Goal: Information Seeking & Learning: Learn about a topic

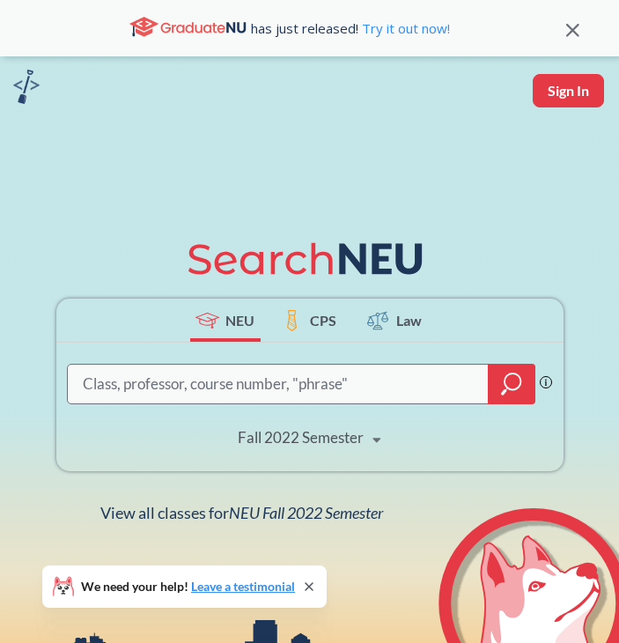
click at [353, 369] on input "search" at bounding box center [278, 383] width 395 height 35
type input "DD"
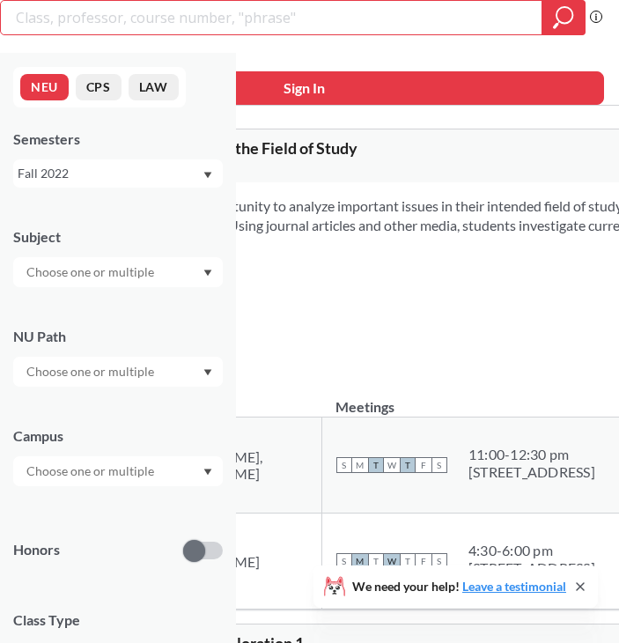
click at [72, 372] on input "text" at bounding box center [92, 371] width 148 height 21
click at [270, 368] on div "Offers students an opportunity to analyze important issues in their intended fi…" at bounding box center [545, 280] width 956 height 197
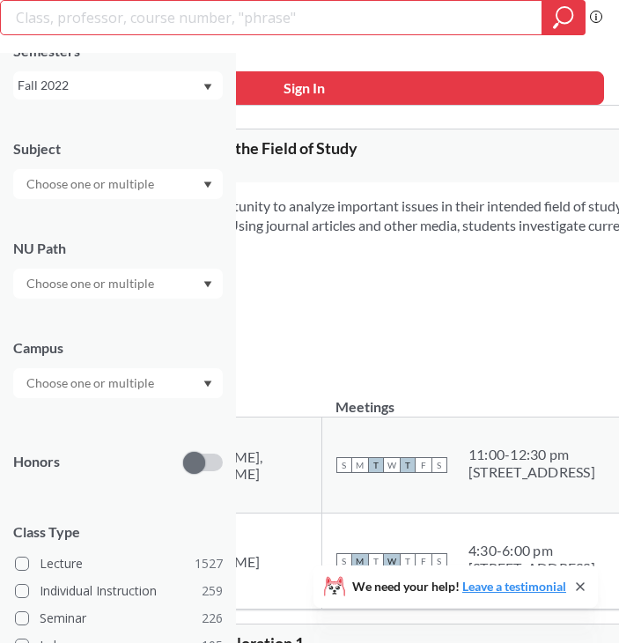
scroll to position [88, 0]
click at [102, 291] on input "text" at bounding box center [92, 283] width 148 height 21
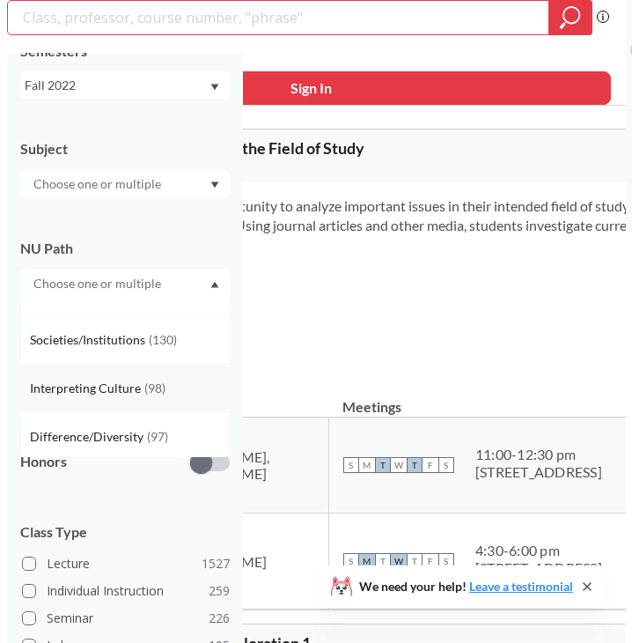
scroll to position [31, 0]
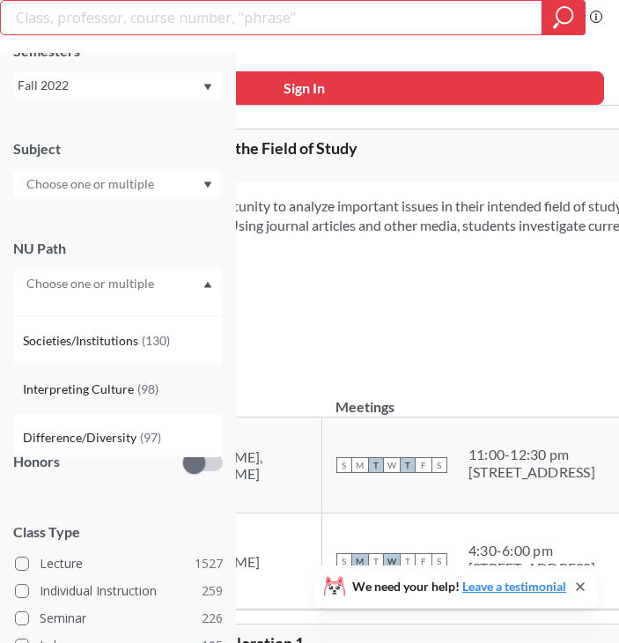
click at [105, 380] on span "Interpreting Culture" at bounding box center [80, 389] width 114 height 19
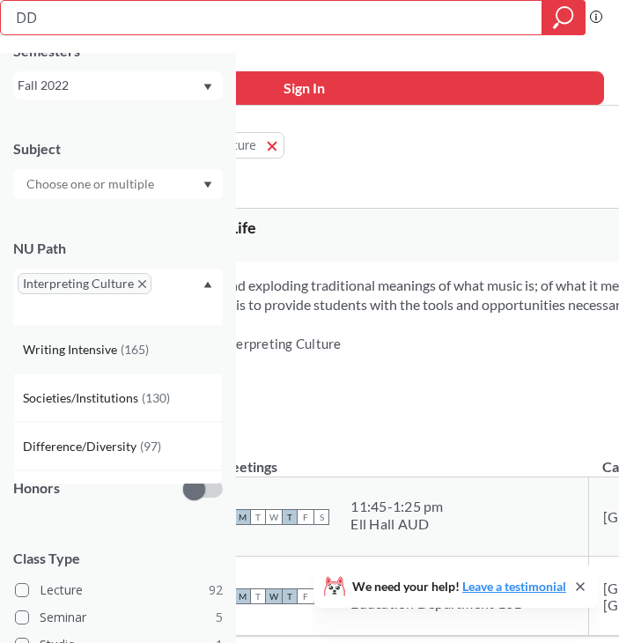
click at [118, 330] on div "Writing Intensive ( 165 )" at bounding box center [118, 349] width 210 height 48
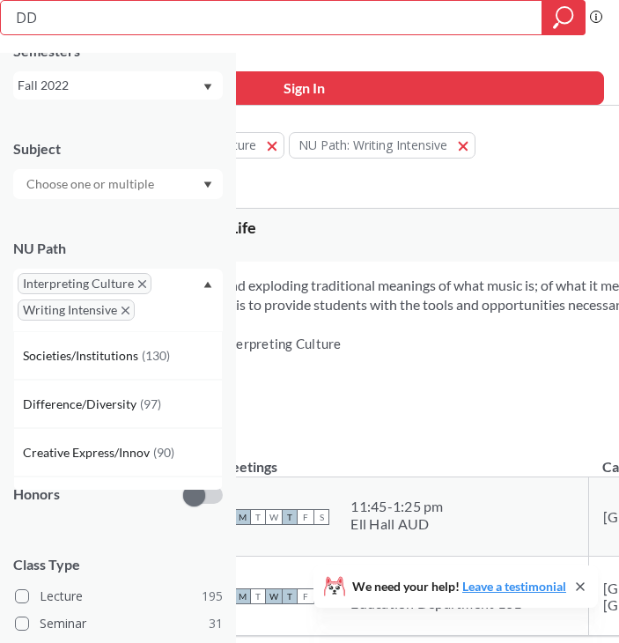
click at [123, 311] on icon "X to remove pill" at bounding box center [126, 310] width 8 height 8
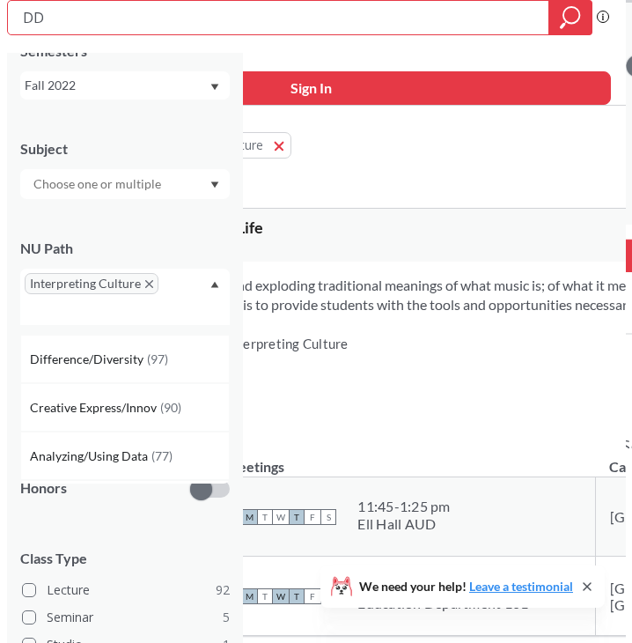
scroll to position [88, 0]
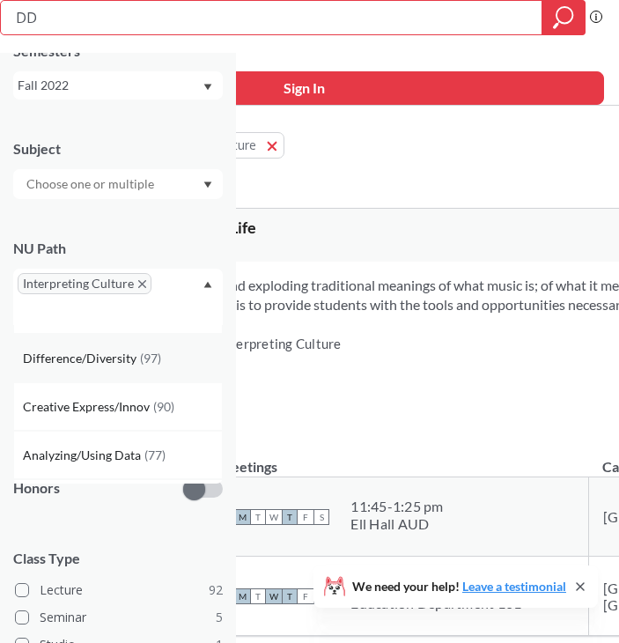
click at [129, 358] on span "Difference/Diversity" at bounding box center [81, 358] width 117 height 19
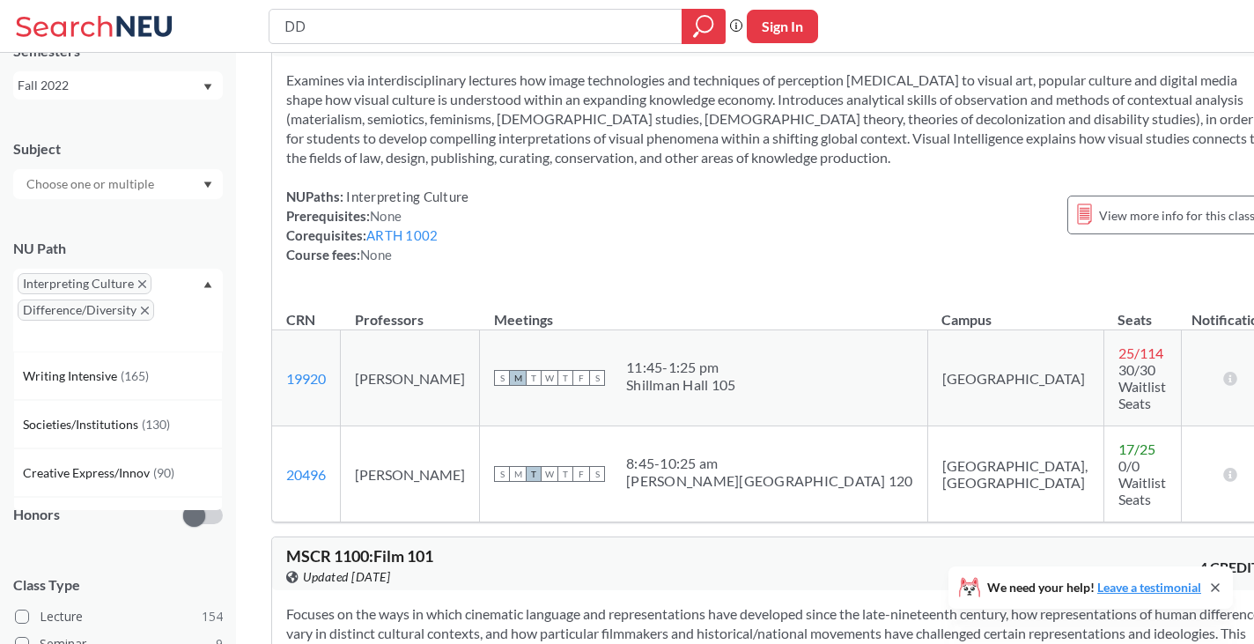
scroll to position [616, 0]
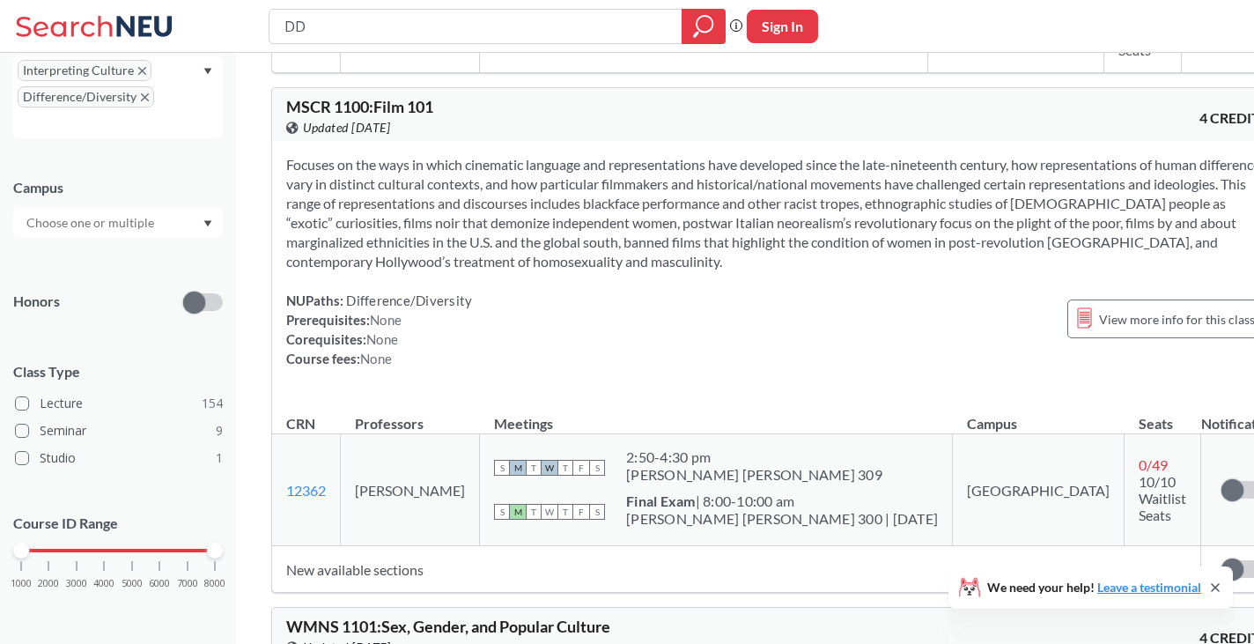
scroll to position [1321, 0]
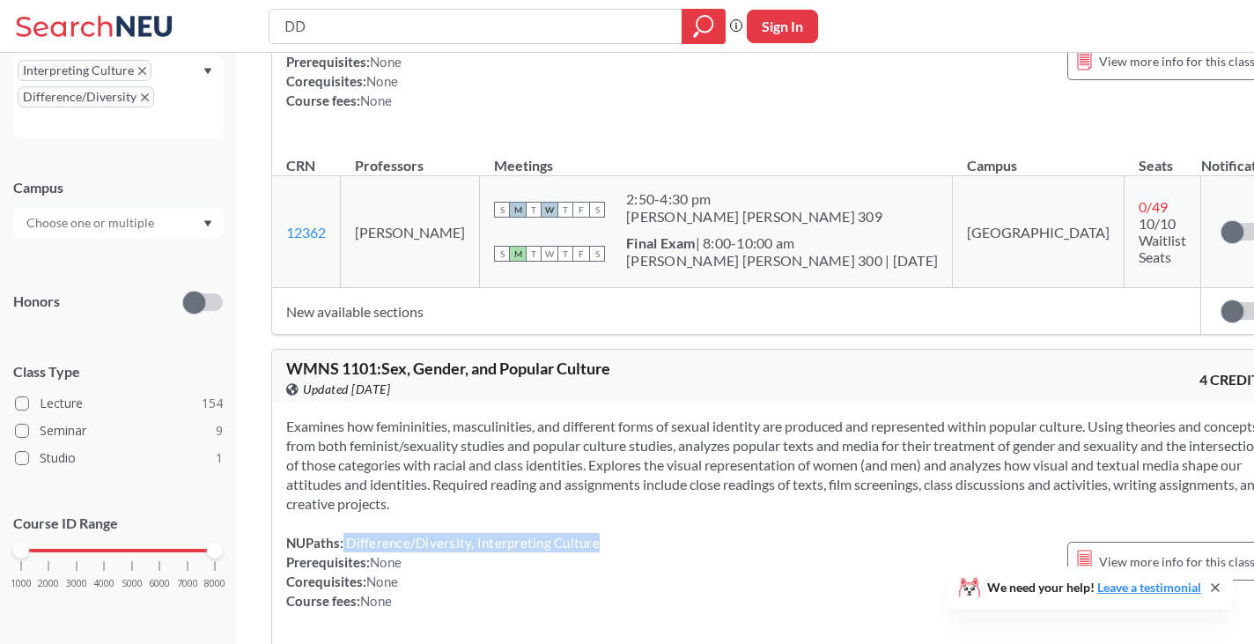
drag, startPoint x: 343, startPoint y: 461, endPoint x: 619, endPoint y: 464, distance: 275.6
click at [618, 533] on div "NUPaths: Difference/Diversity, Interpreting Culture Prerequisites: None Corequi…" at bounding box center [777, 571] width 982 height 77
copy span "Difference/Diversity, Interpreting Culture"
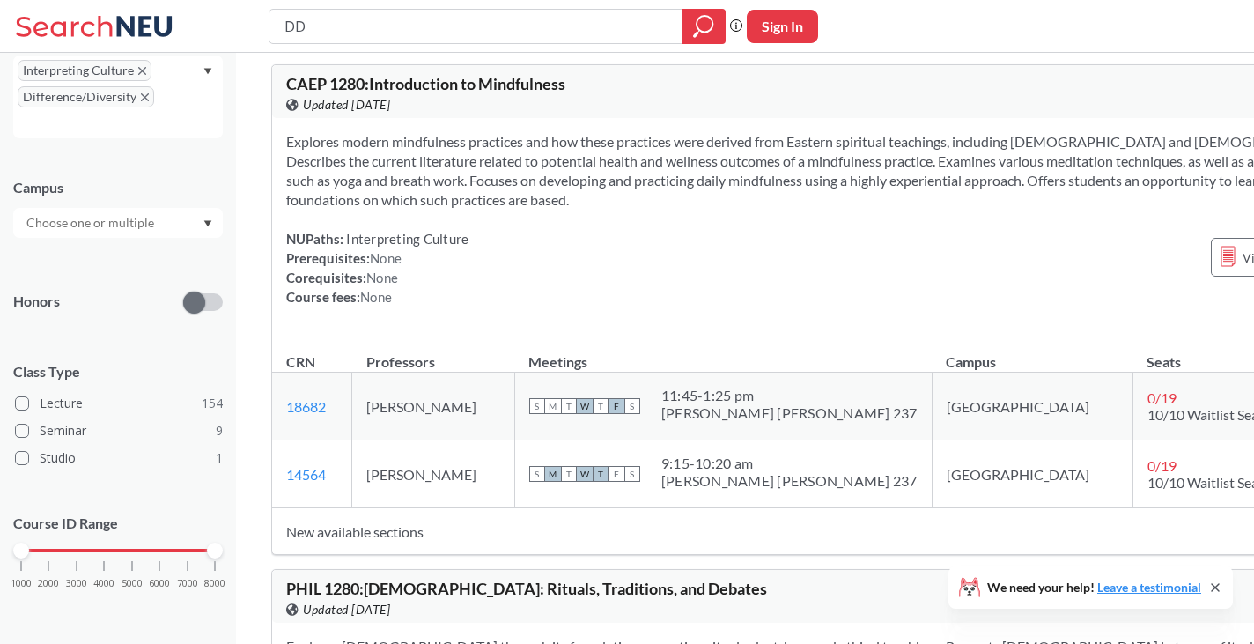
scroll to position [21059, 0]
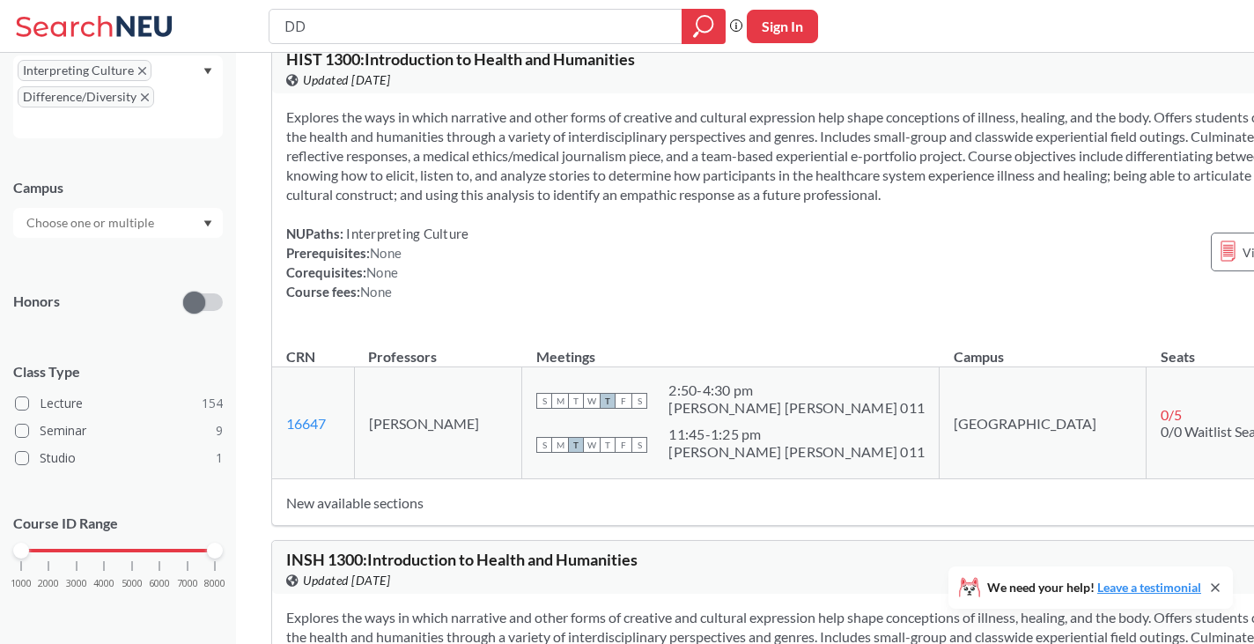
drag, startPoint x: 438, startPoint y: 489, endPoint x: 397, endPoint y: 491, distance: 40.6
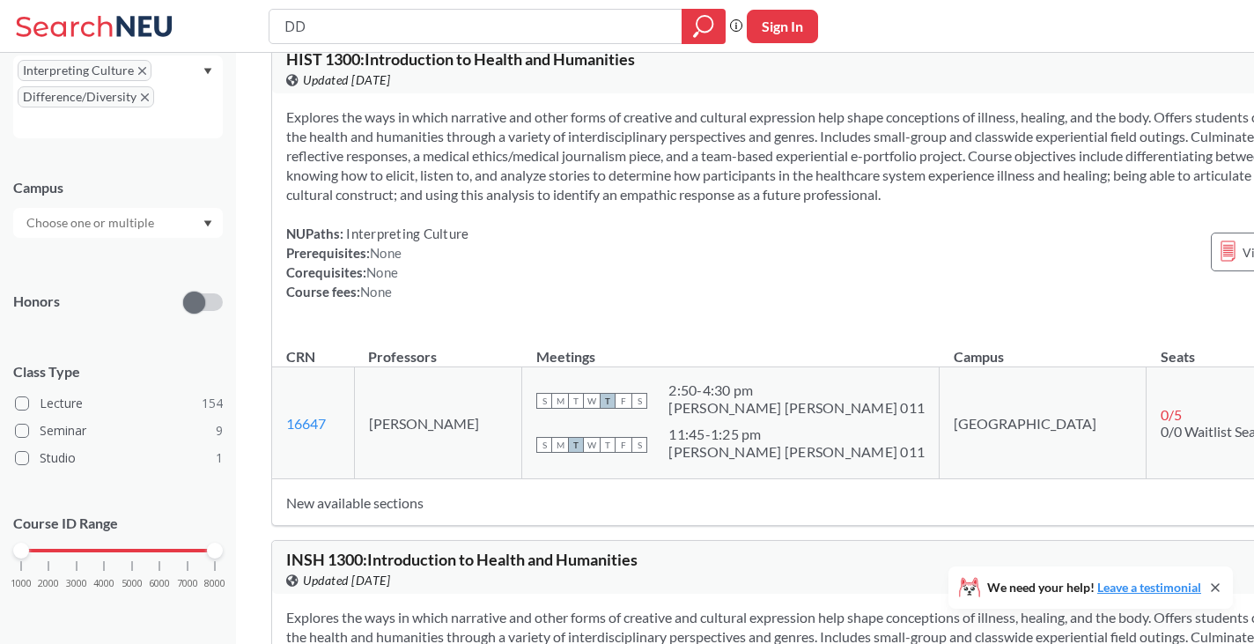
copy td "[PERSON_NAME]"
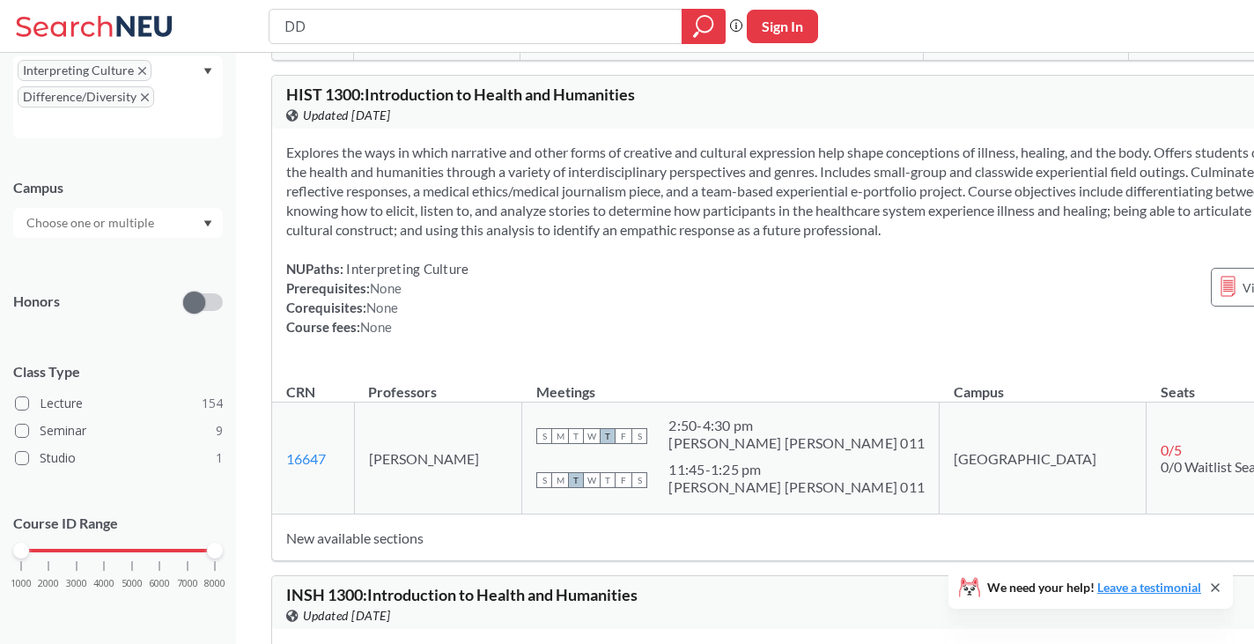
scroll to position [21059, 0]
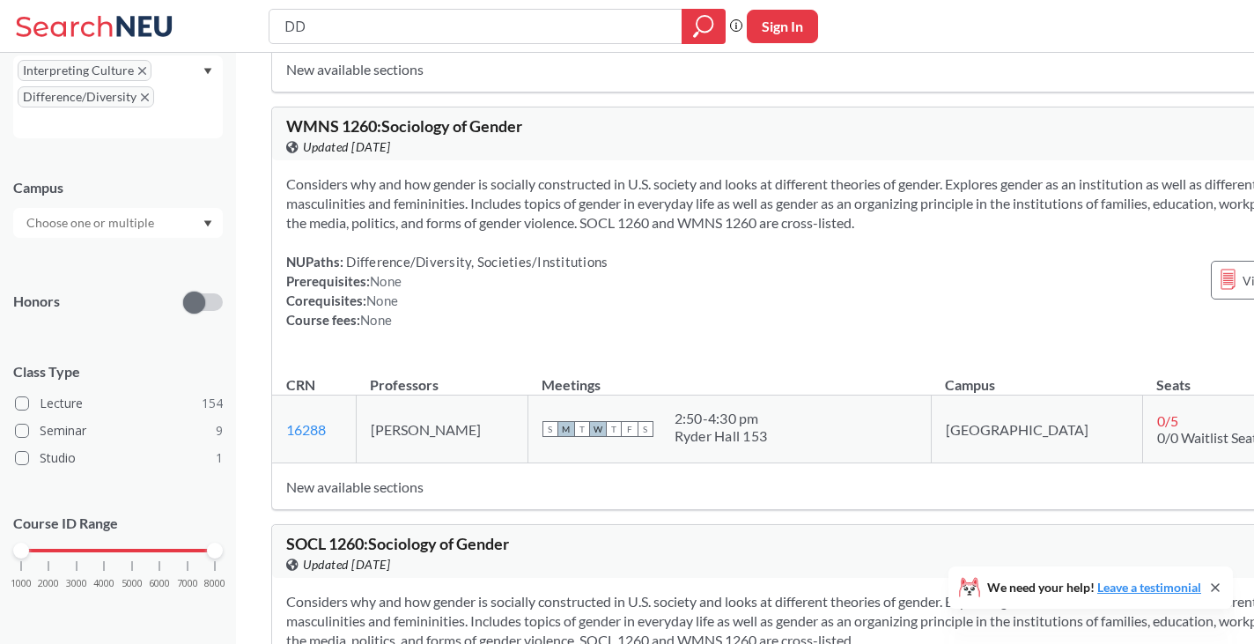
scroll to position [21147, 0]
copy div "PHIL 1260 : [DEMOGRAPHIC_DATA] in Film View this course on Banner."
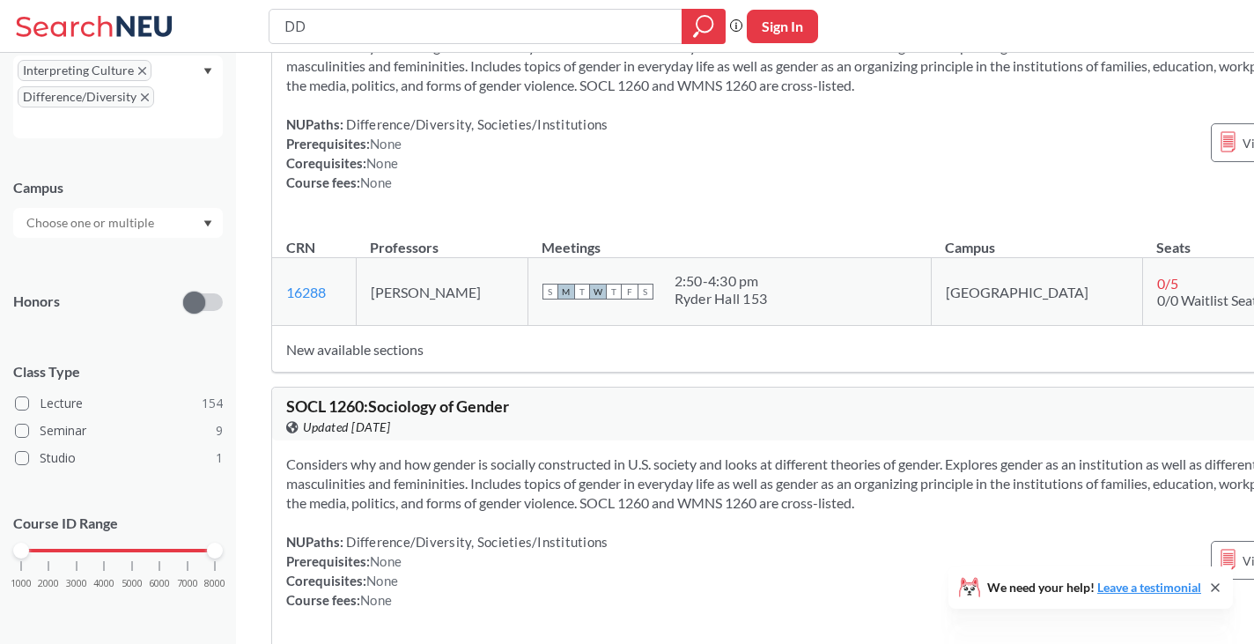
scroll to position [21499, 0]
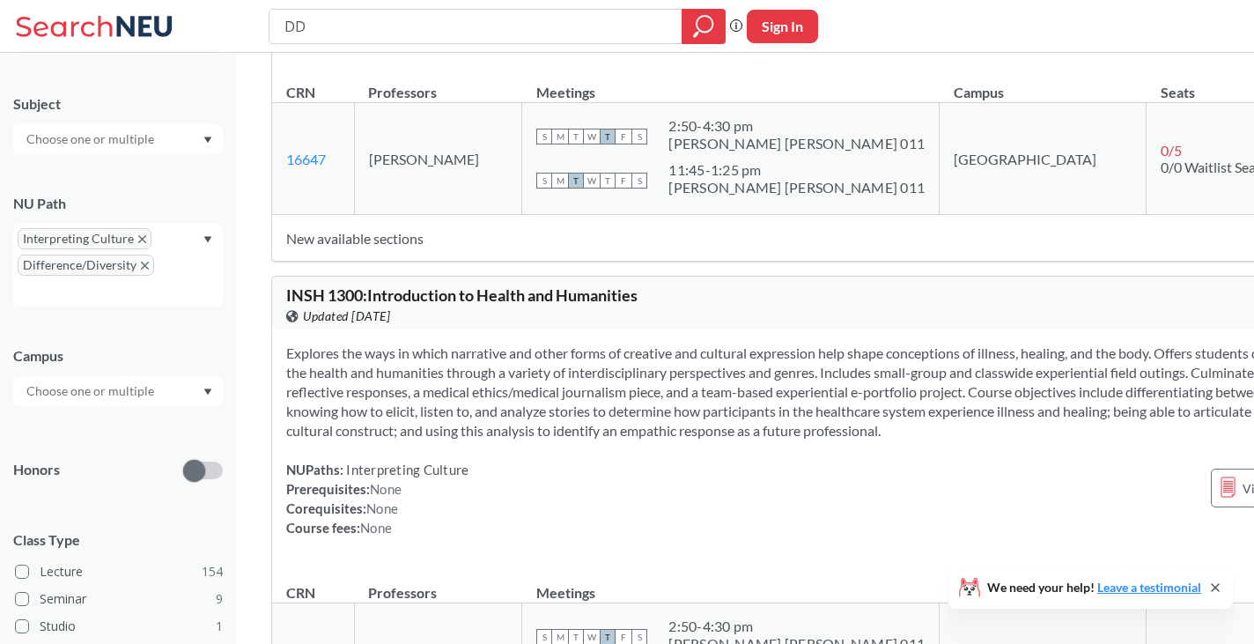
scroll to position [125, 0]
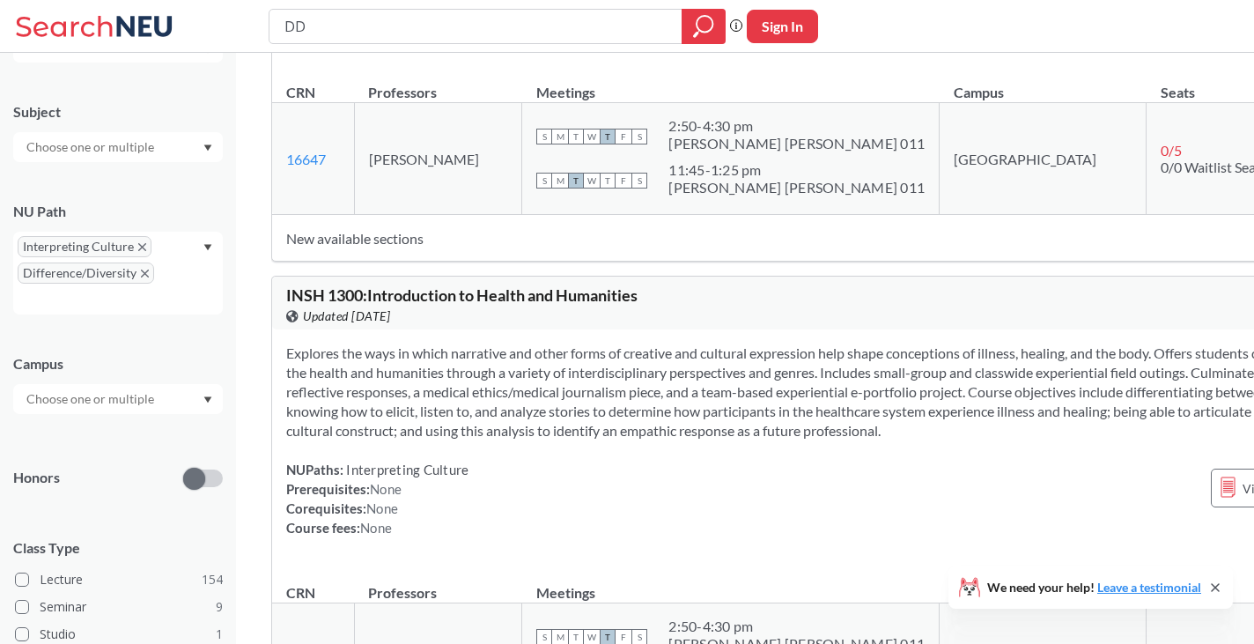
click at [145, 394] on input "text" at bounding box center [92, 398] width 148 height 21
click at [152, 439] on span "( 153 )" at bounding box center [166, 438] width 28 height 15
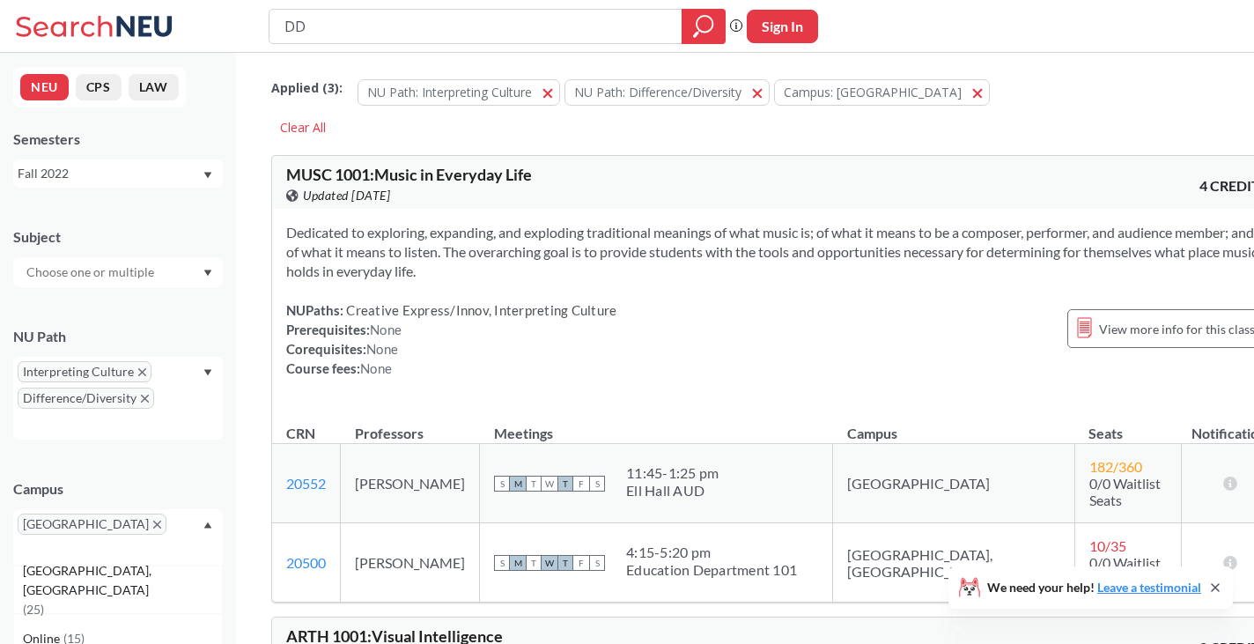
click at [122, 254] on div "Subject" at bounding box center [118, 248] width 210 height 77
click at [117, 273] on input "text" at bounding box center [92, 272] width 148 height 21
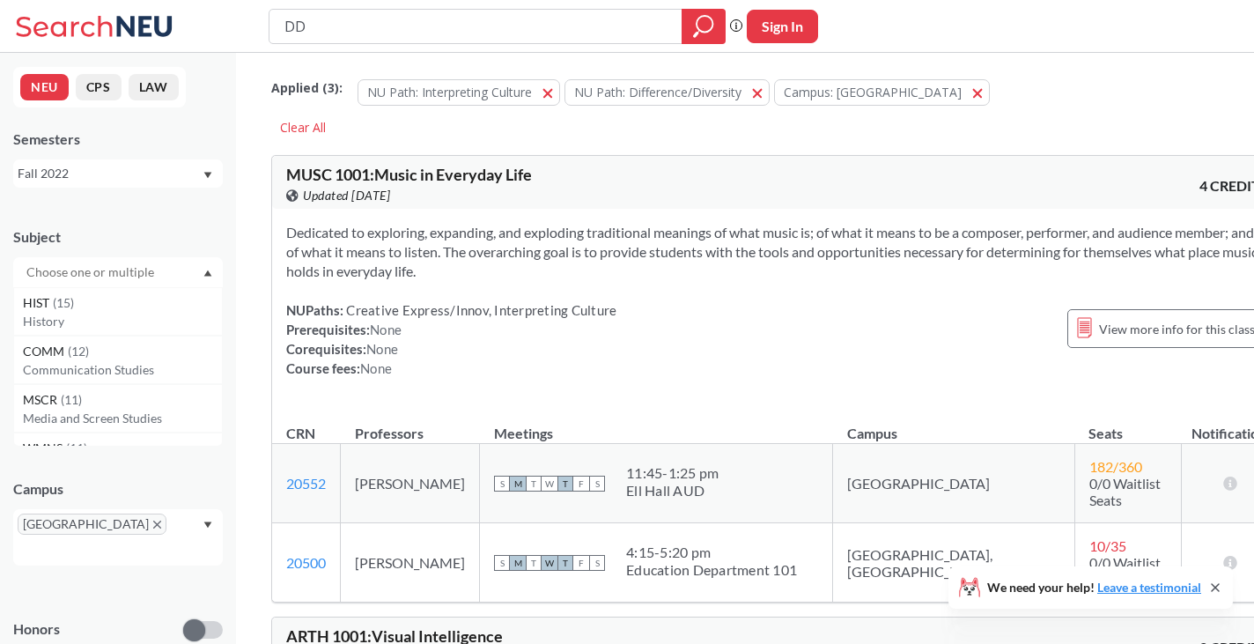
click at [116, 273] on input "text" at bounding box center [92, 272] width 148 height 21
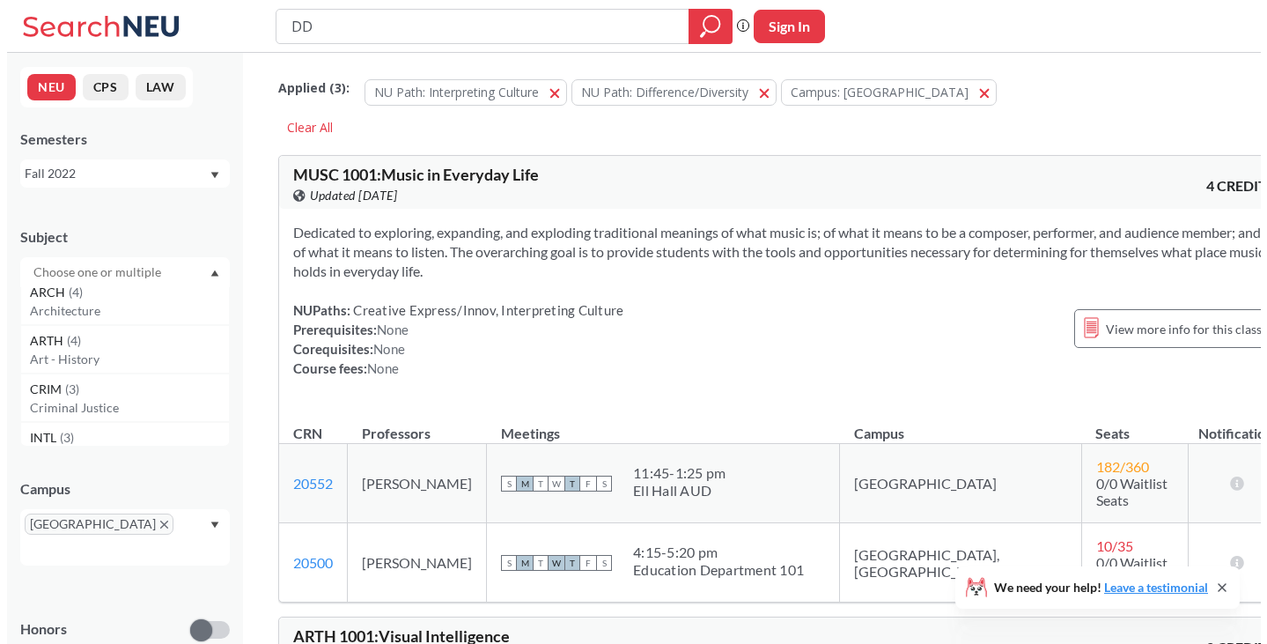
scroll to position [704, 0]
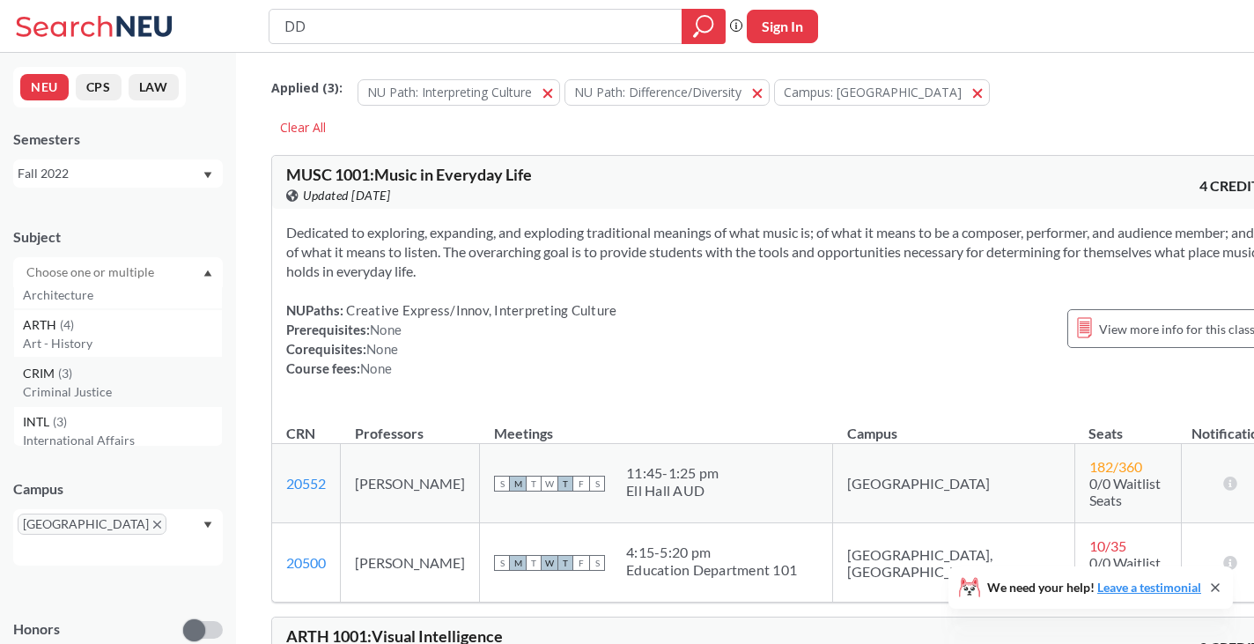
click at [121, 389] on p "Criminal Justice" at bounding box center [122, 392] width 199 height 18
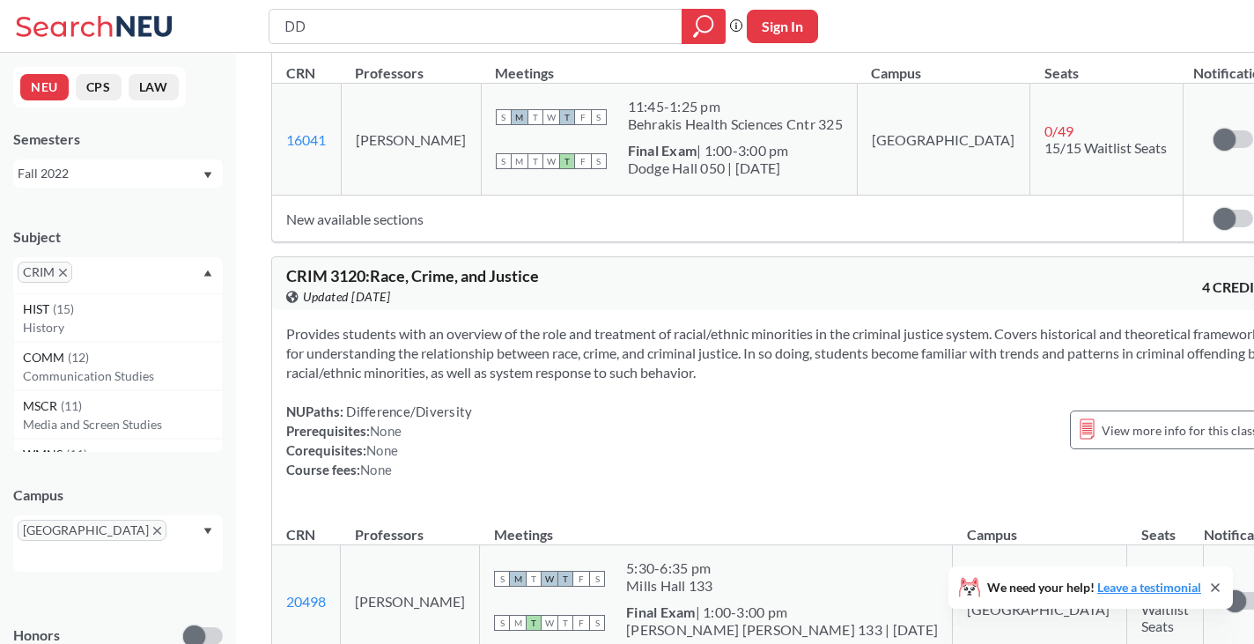
scroll to position [881, 0]
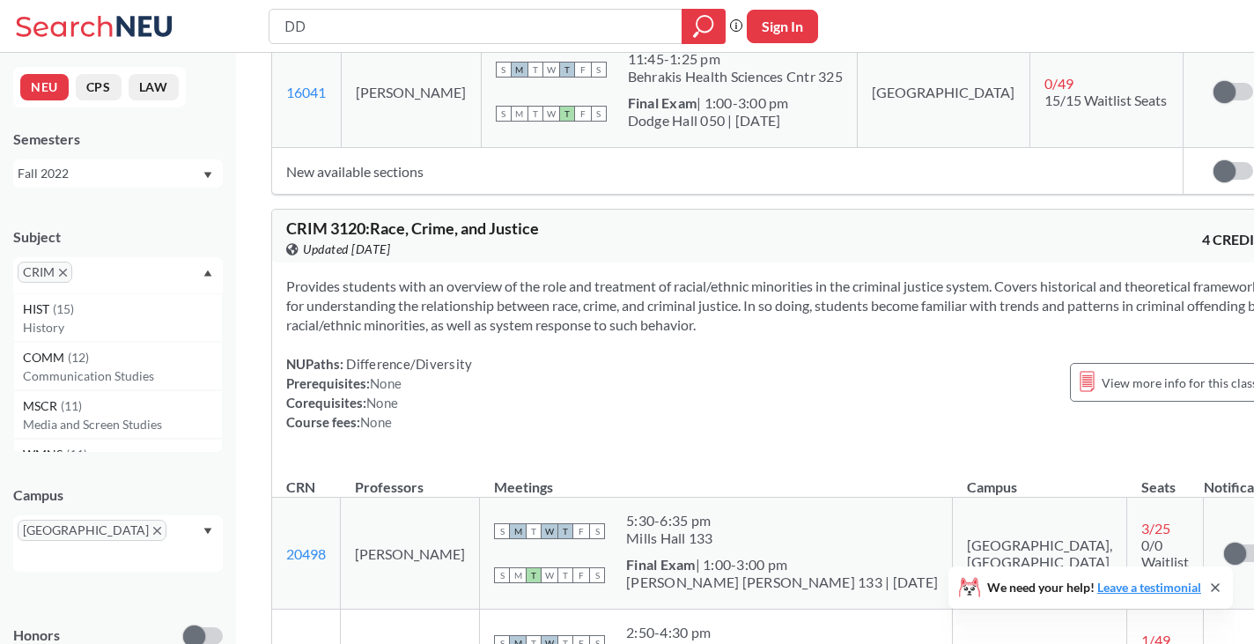
click at [63, 276] on icon "X to remove pill" at bounding box center [63, 273] width 8 height 8
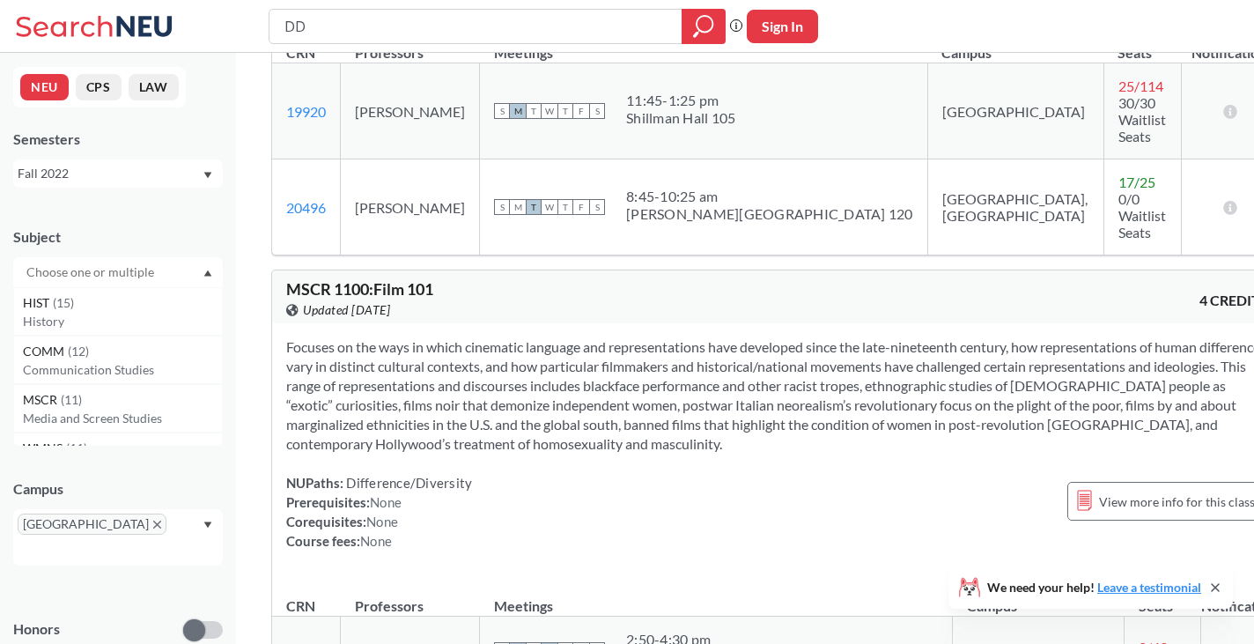
click at [555, 335] on div "Focuses on the ways in which cinematic language and representations have develo…" at bounding box center [777, 450] width 1010 height 255
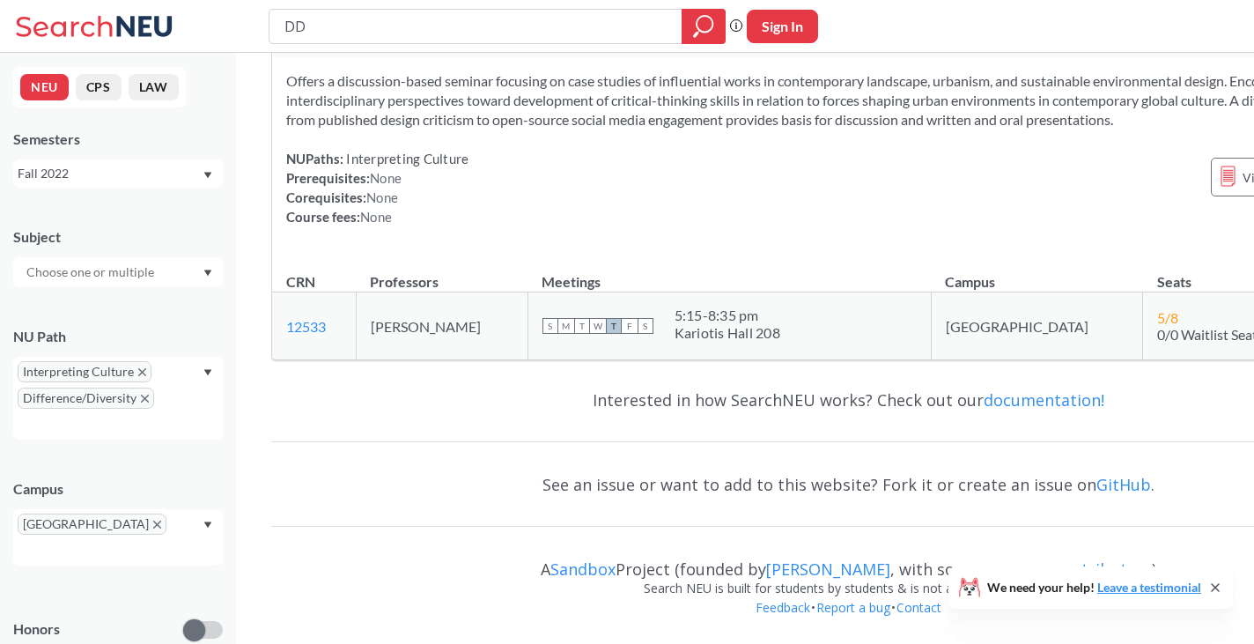
scroll to position [72830, 0]
click at [618, 490] on div "See an issue or want to add to this website? Fork it or create an issue on GitH…" at bounding box center [848, 484] width 1155 height 51
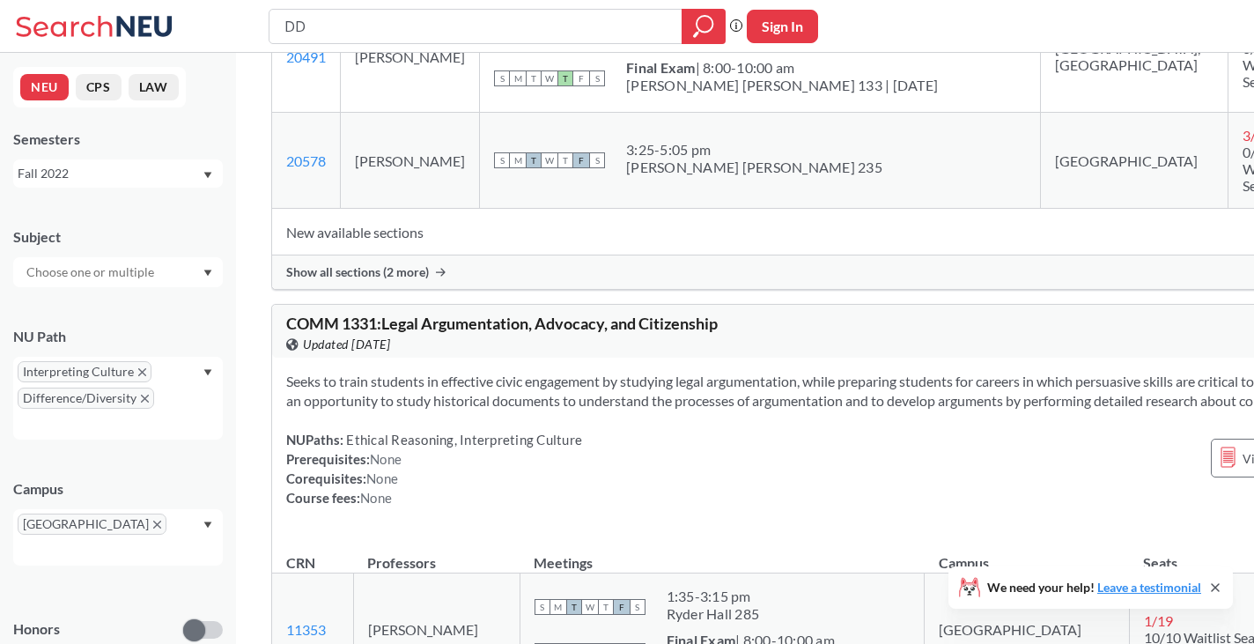
scroll to position [23684, 0]
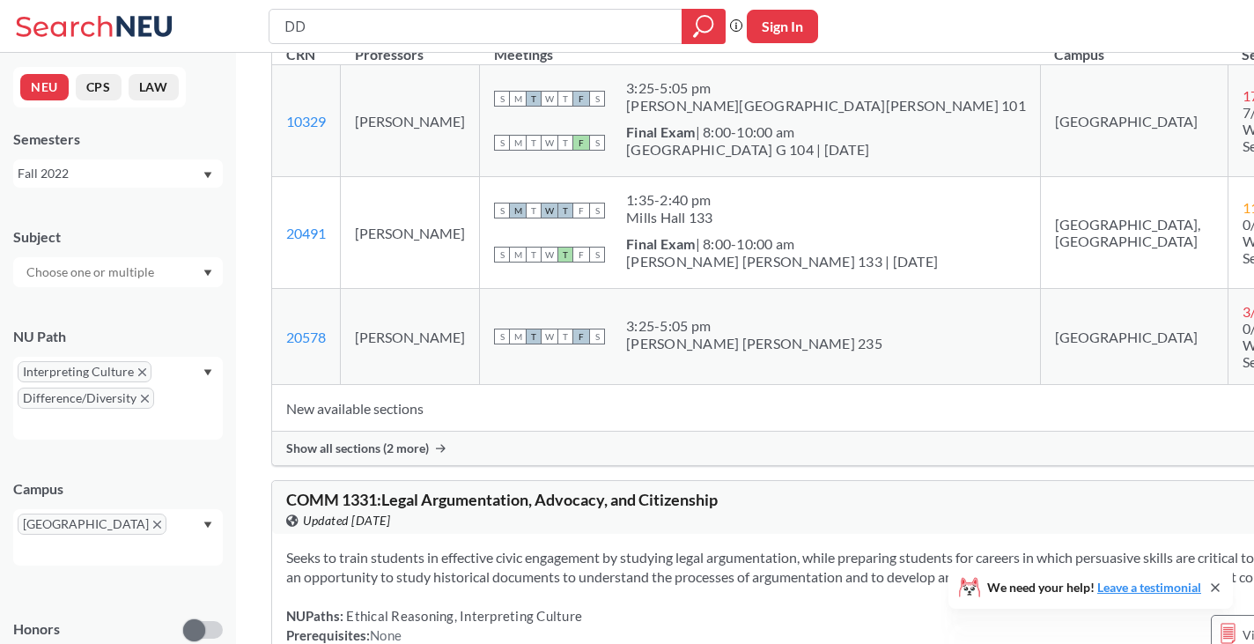
copy div "ARCH 1310 : Buildings and Cities, A Global History View this course on Banner."
drag, startPoint x: 702, startPoint y: 350, endPoint x: 686, endPoint y: 359, distance: 18.6
